Goal: Task Accomplishment & Management: Manage account settings

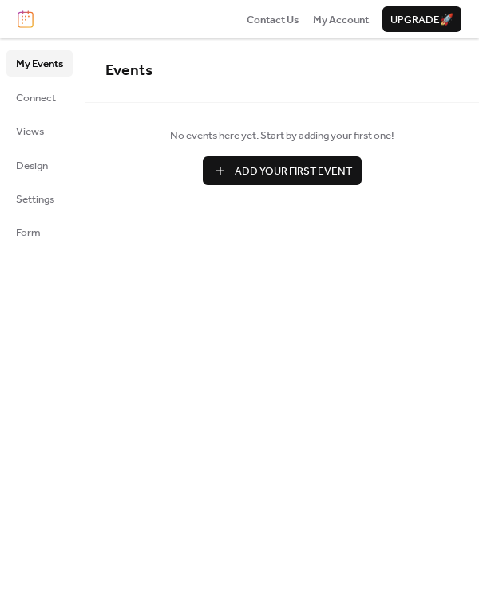
click at [23, 20] on img at bounding box center [26, 19] width 16 height 18
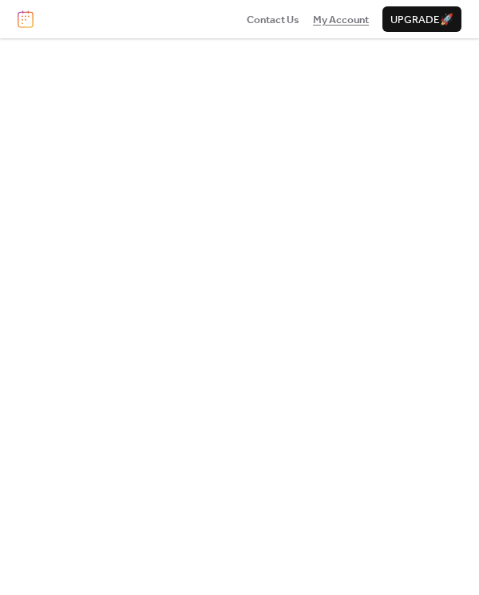
click at [335, 15] on span "My Account" at bounding box center [341, 20] width 56 height 16
